Goal: Information Seeking & Learning: Learn about a topic

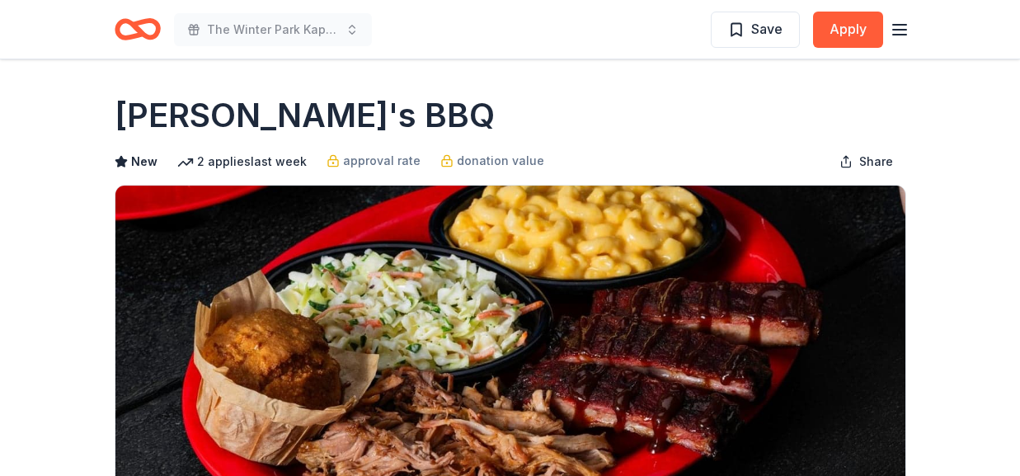
click at [142, 36] on icon "Home" at bounding box center [145, 29] width 26 height 16
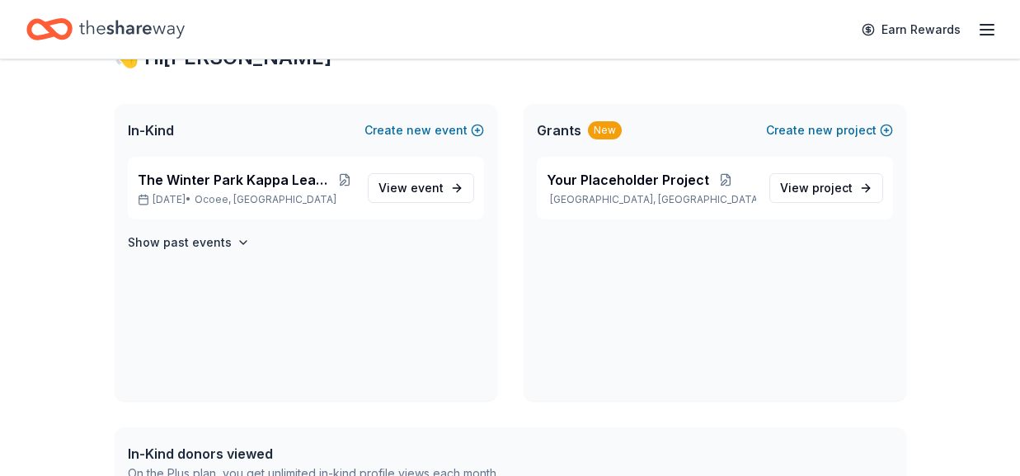
scroll to position [301, 0]
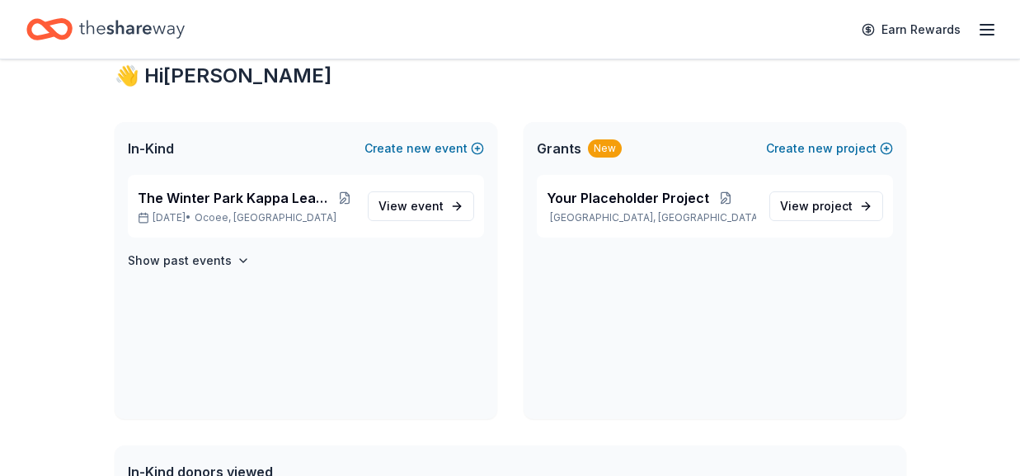
click at [988, 27] on icon "button" at bounding box center [987, 30] width 20 height 20
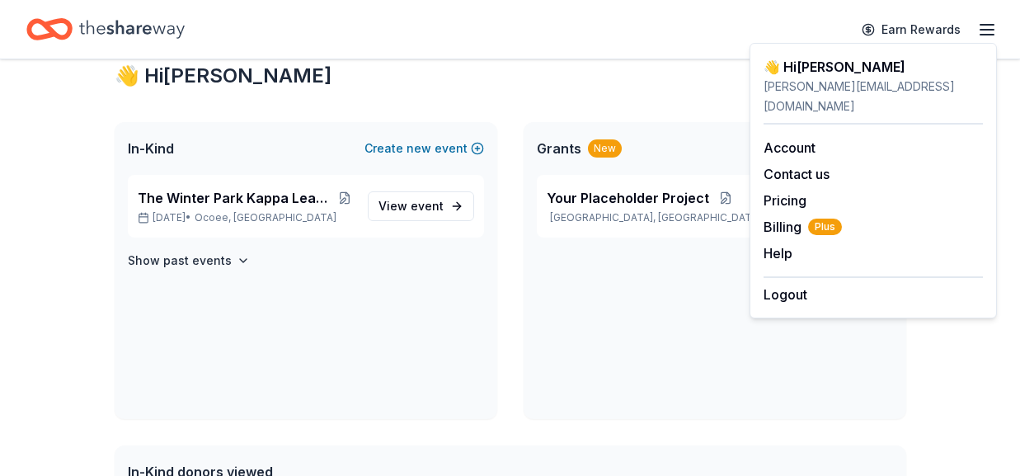
click at [980, 36] on icon "button" at bounding box center [987, 30] width 20 height 20
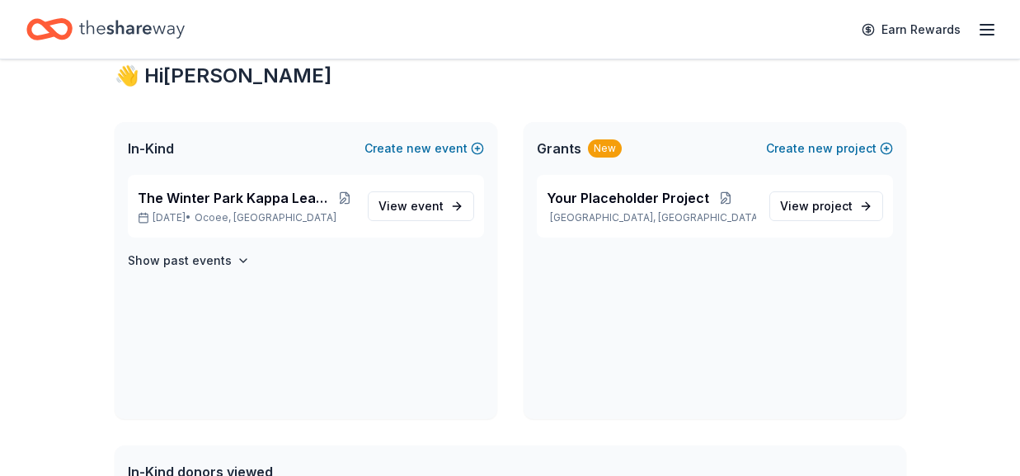
click at [983, 35] on line "button" at bounding box center [986, 35] width 13 height 0
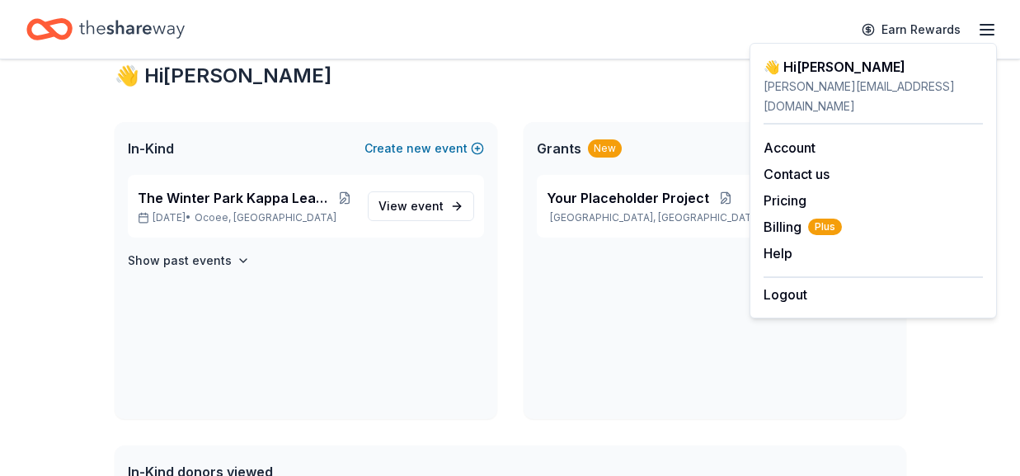
click at [662, 63] on div "👋 Hi [PERSON_NAME]" at bounding box center [511, 76] width 792 height 26
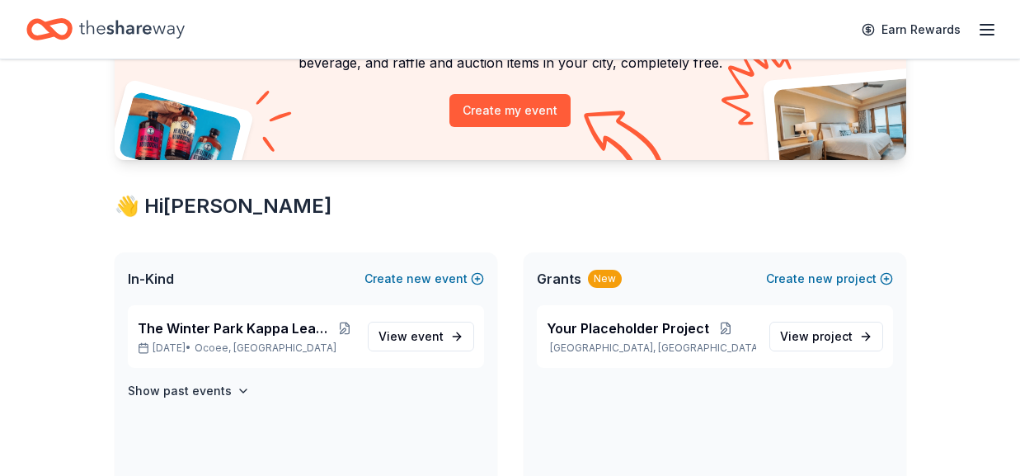
scroll to position [136, 0]
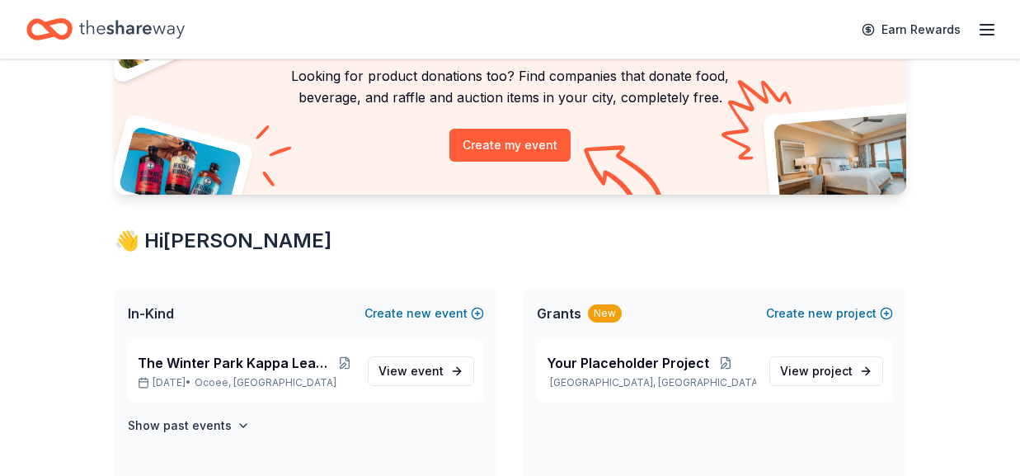
click at [162, 312] on span "In-Kind" at bounding box center [151, 313] width 46 height 20
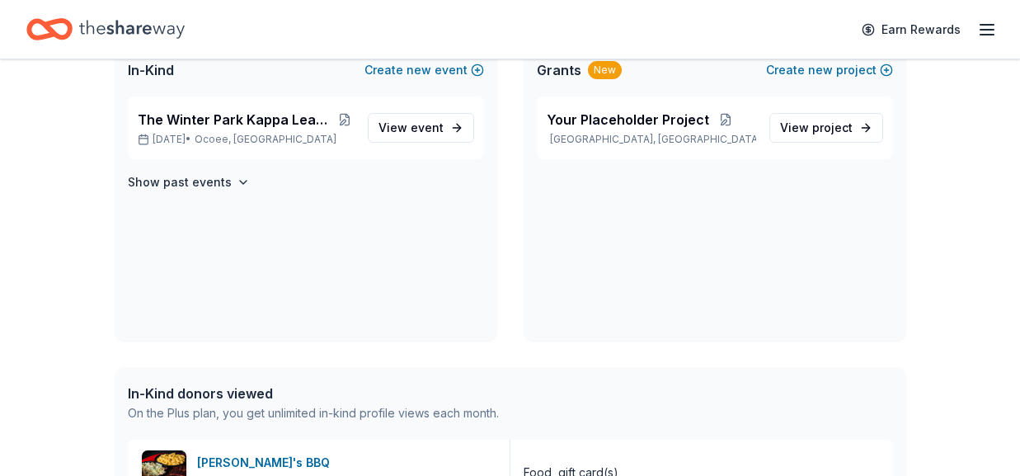
scroll to position [383, 0]
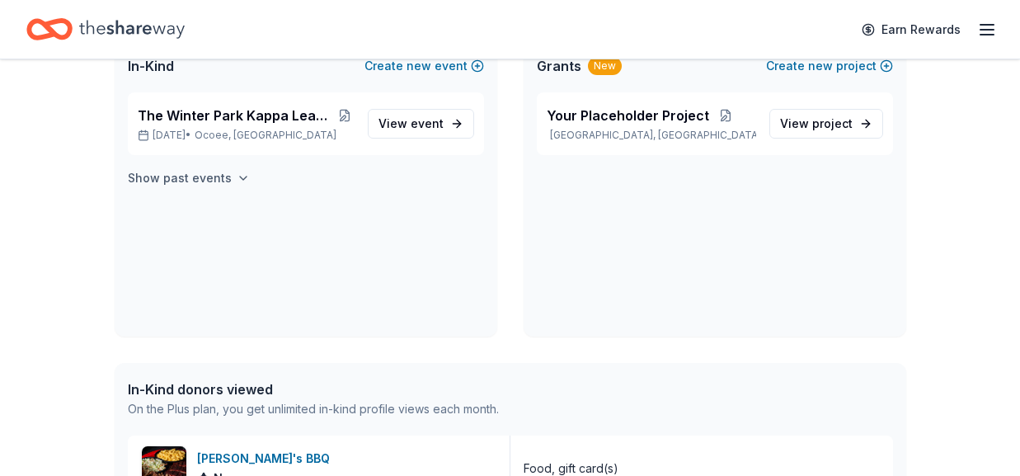
click at [237, 174] on icon "button" at bounding box center [243, 177] width 13 height 13
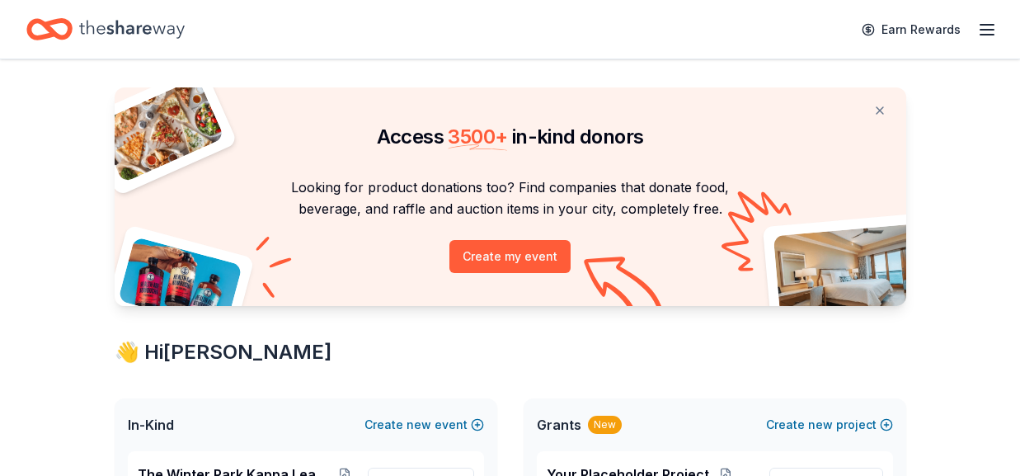
scroll to position [0, 0]
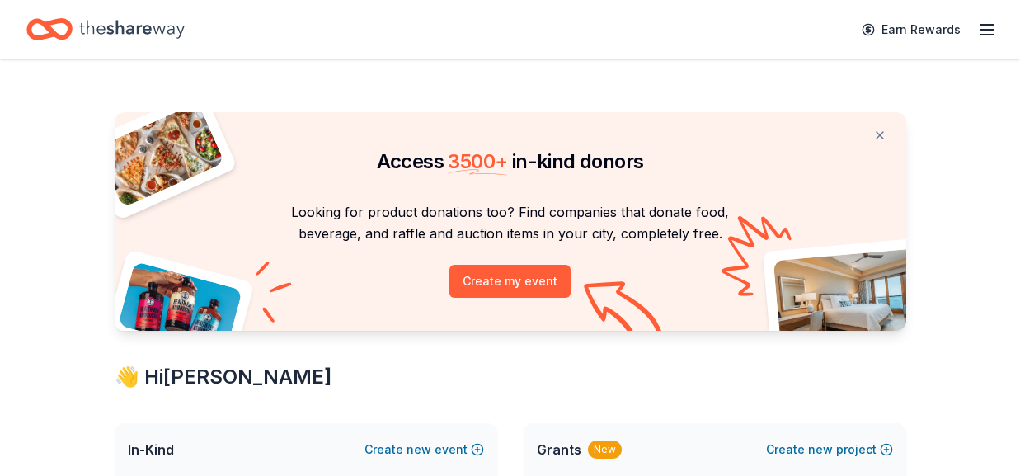
click at [561, 168] on span "Access 3500 + in-kind donors" at bounding box center [510, 161] width 267 height 24
click at [874, 137] on button at bounding box center [880, 135] width 40 height 33
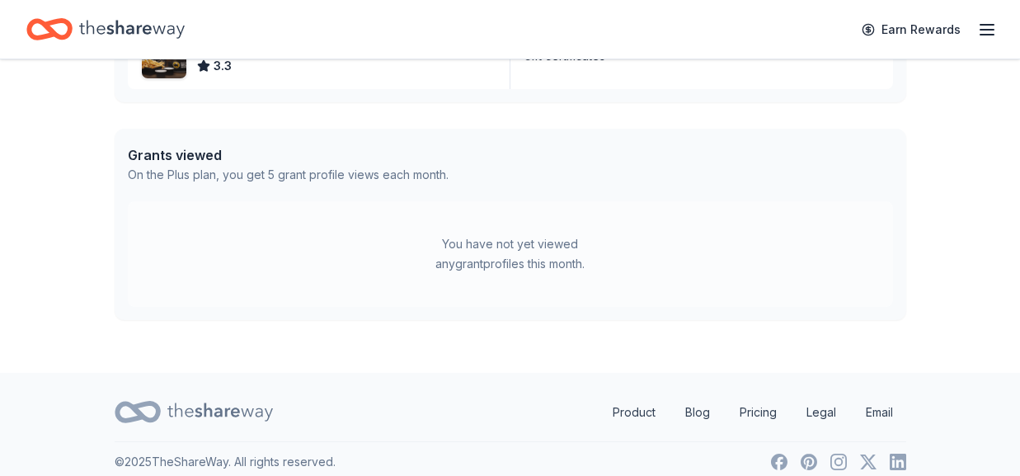
scroll to position [627, 0]
